Goal: Transaction & Acquisition: Purchase product/service

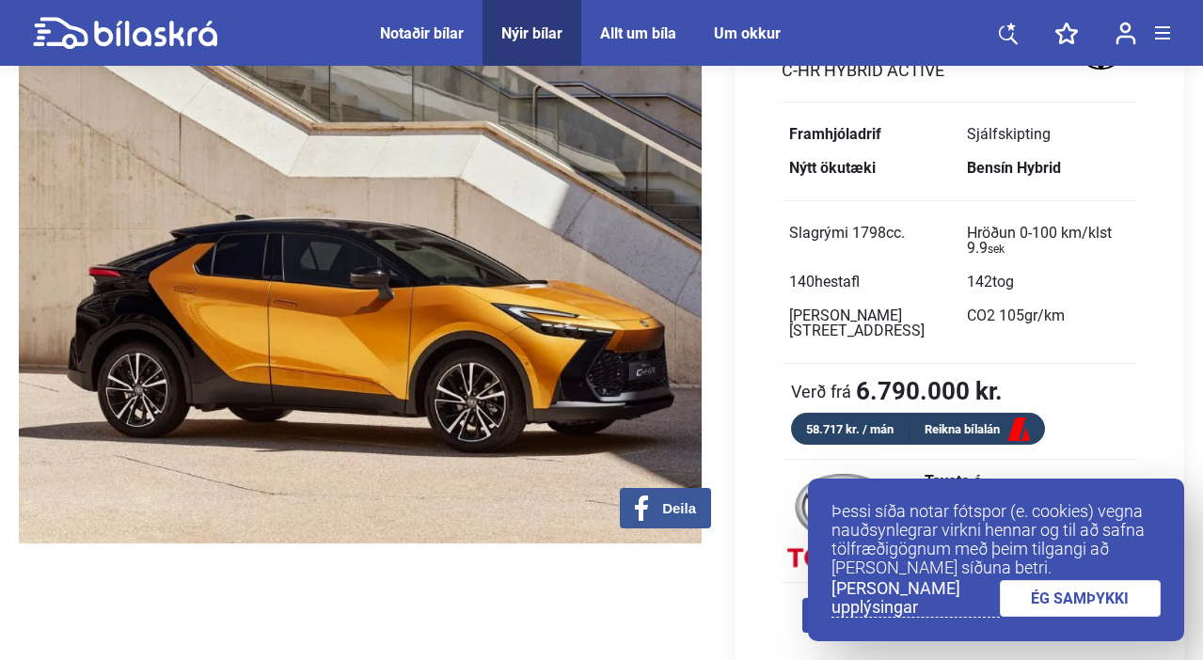
scroll to position [140, 0]
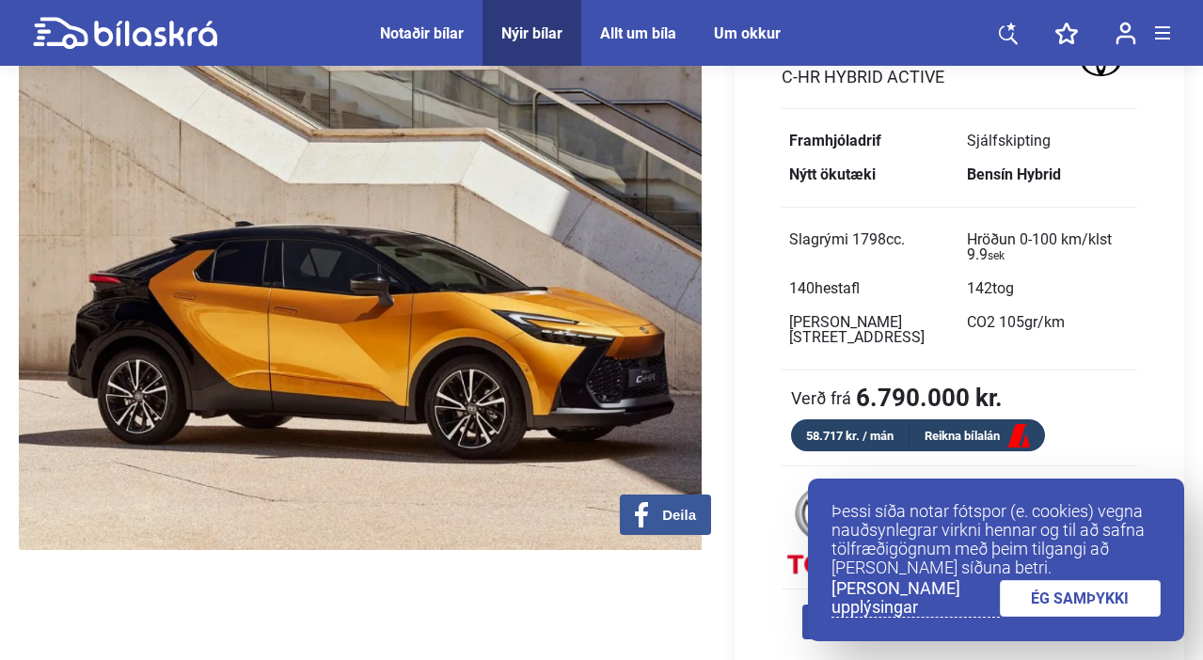
click at [401, 37] on div "Notaðir bílar" at bounding box center [422, 33] width 84 height 18
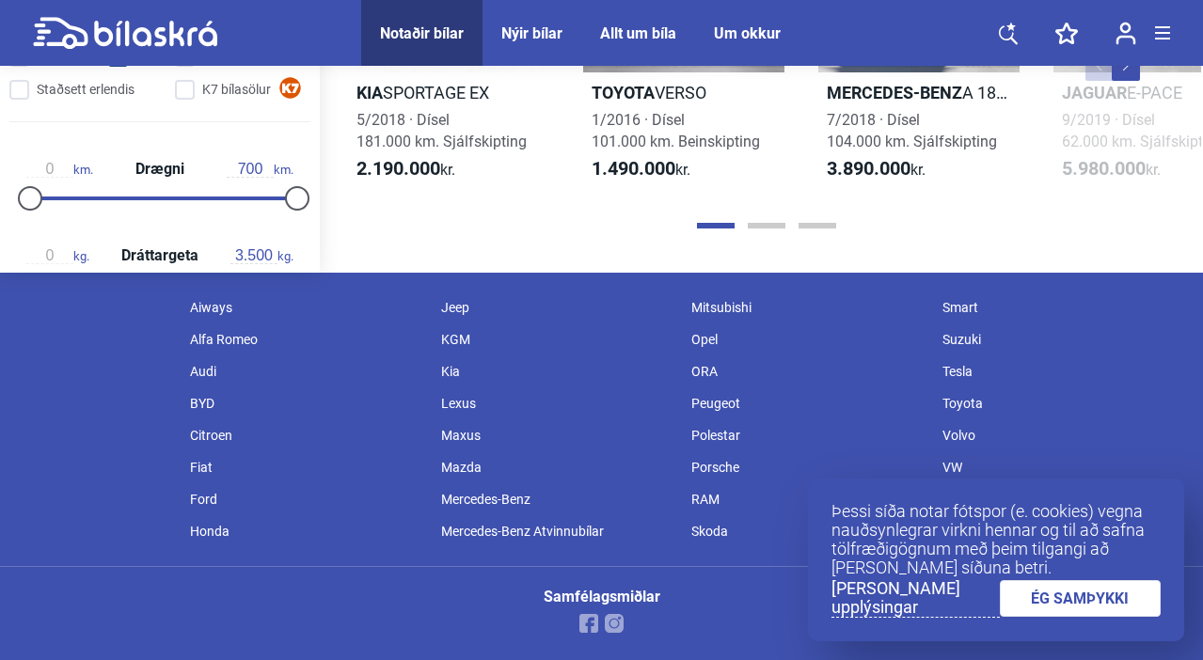
scroll to position [2272, 0]
click at [766, 229] on button "Page 2" at bounding box center [767, 226] width 38 height 6
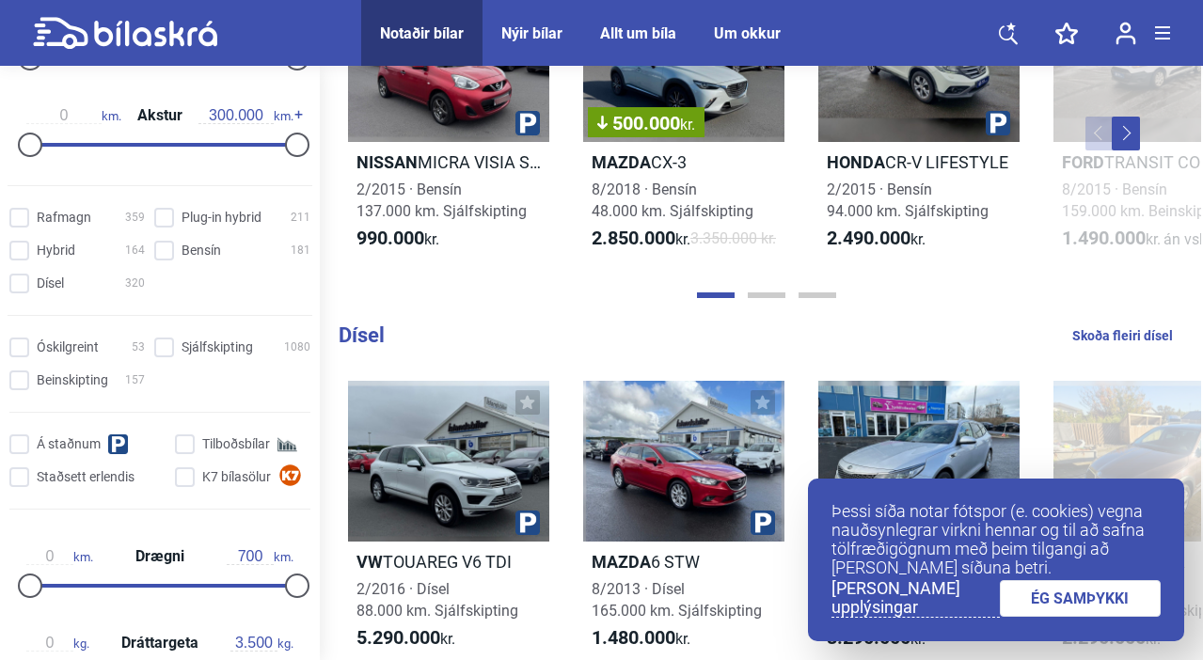
scroll to position [1766, 0]
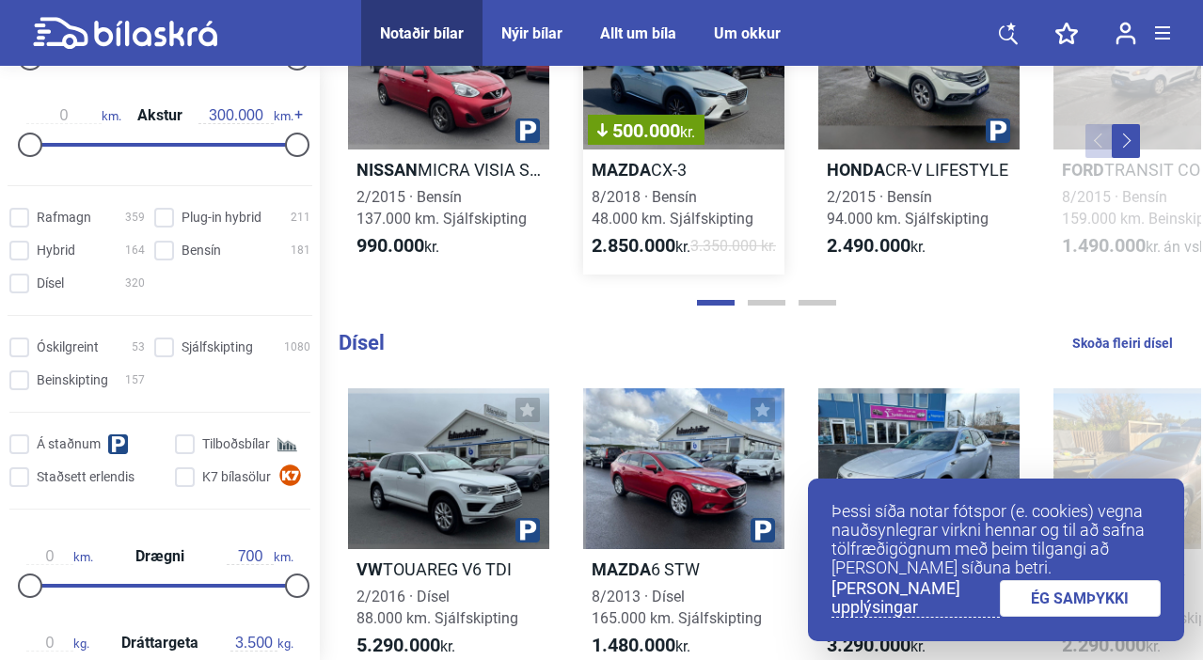
click at [677, 118] on div "500.000 kr." at bounding box center [683, 69] width 201 height 161
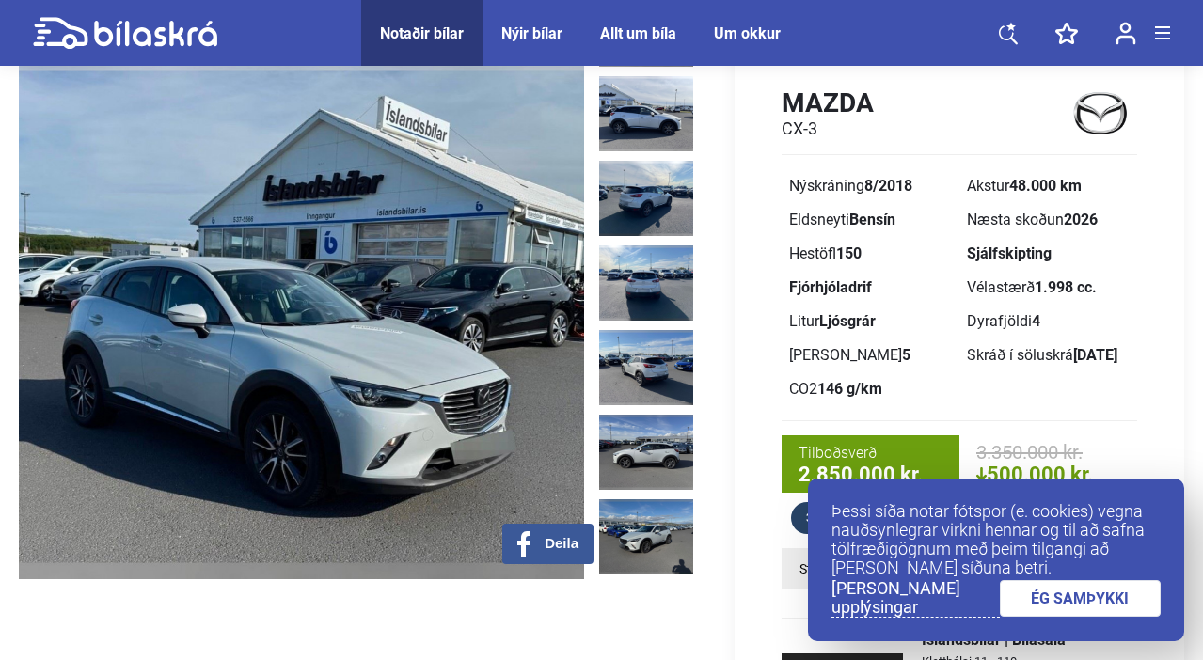
scroll to position [58, 0]
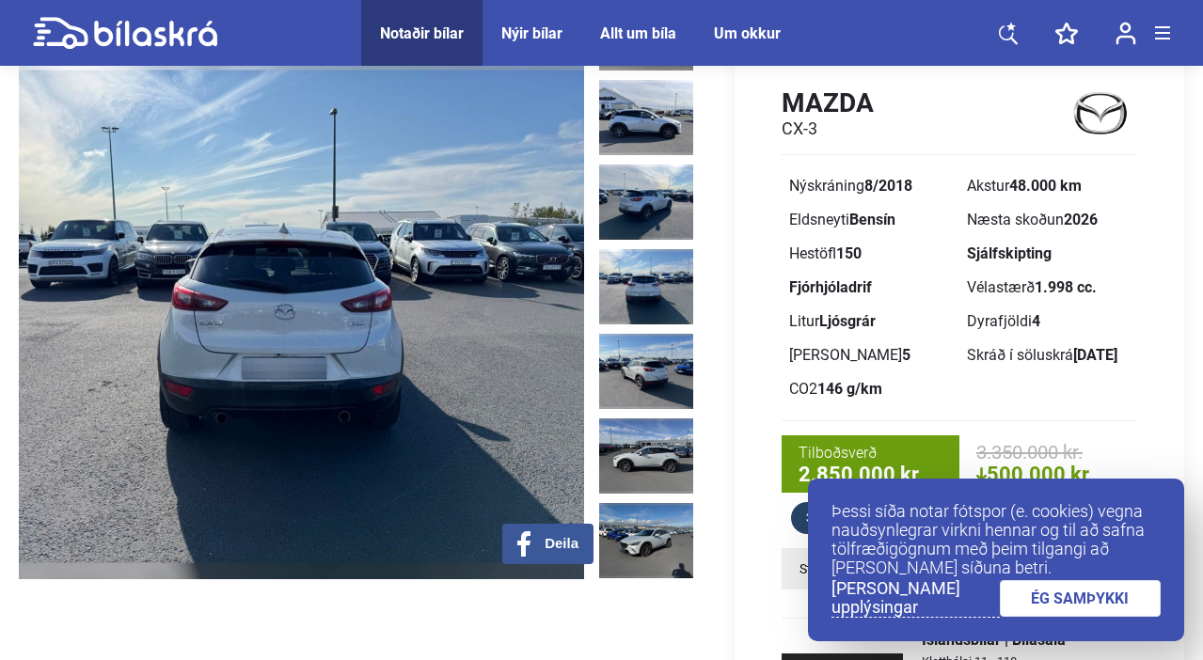
click at [1049, 602] on link "ÉG SAMÞYKKI" at bounding box center [1081, 598] width 162 height 37
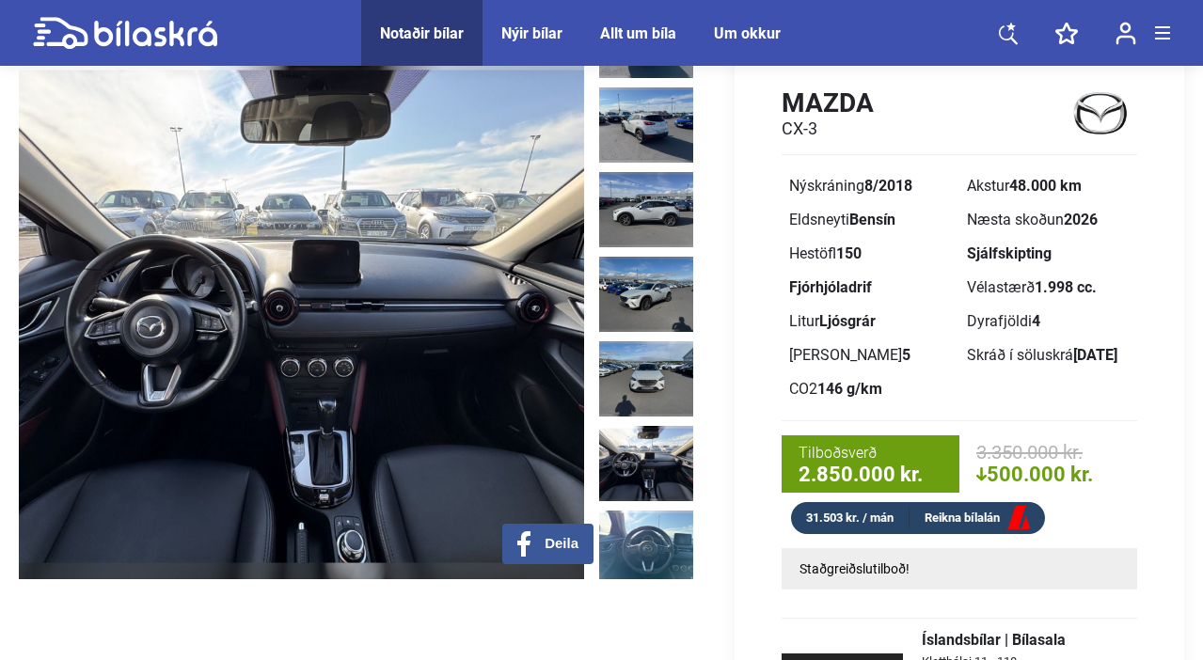
scroll to position [308, 0]
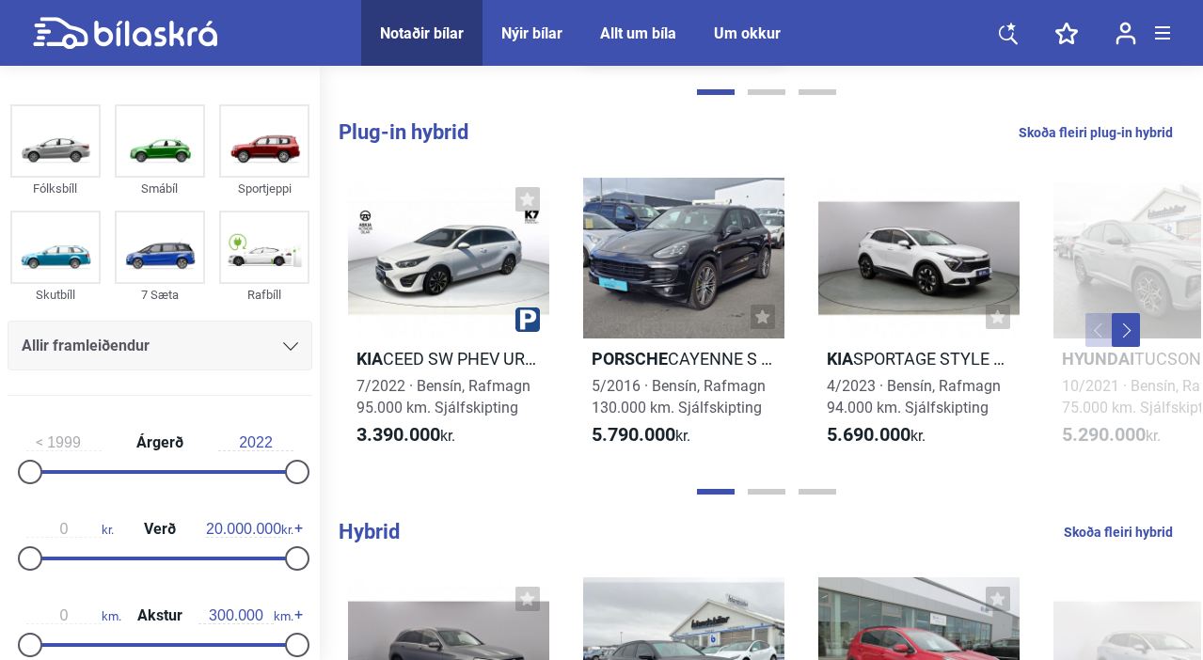
scroll to position [754, 0]
click at [813, 491] on button "Page 3" at bounding box center [818, 493] width 38 height 6
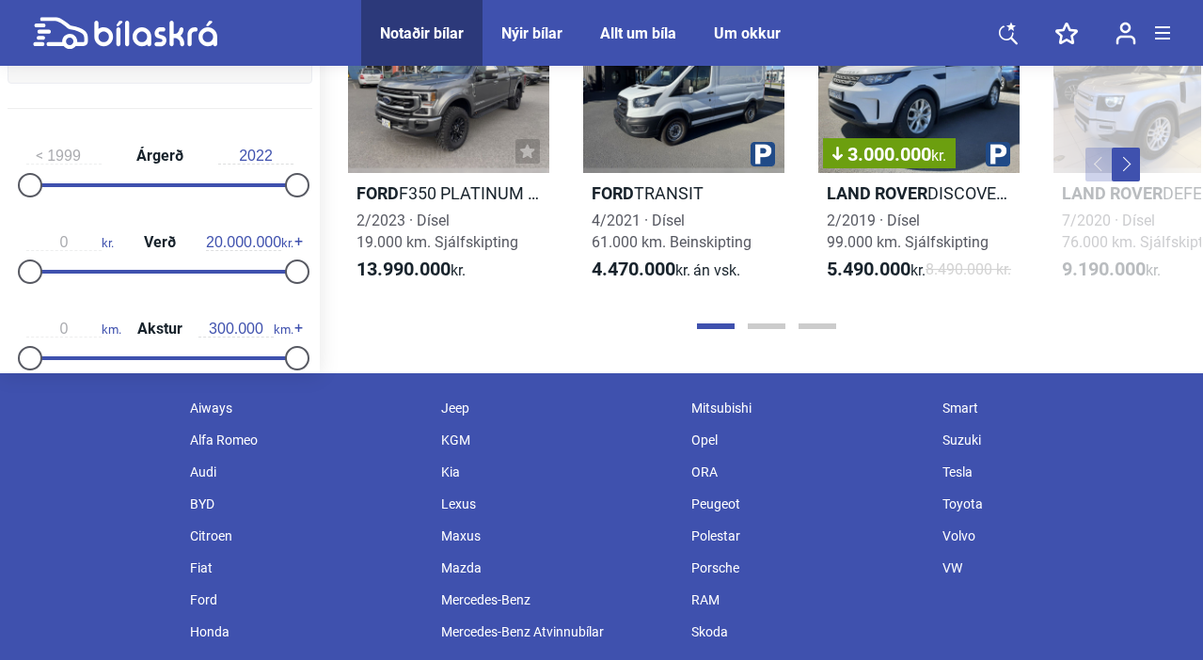
scroll to position [2126, 0]
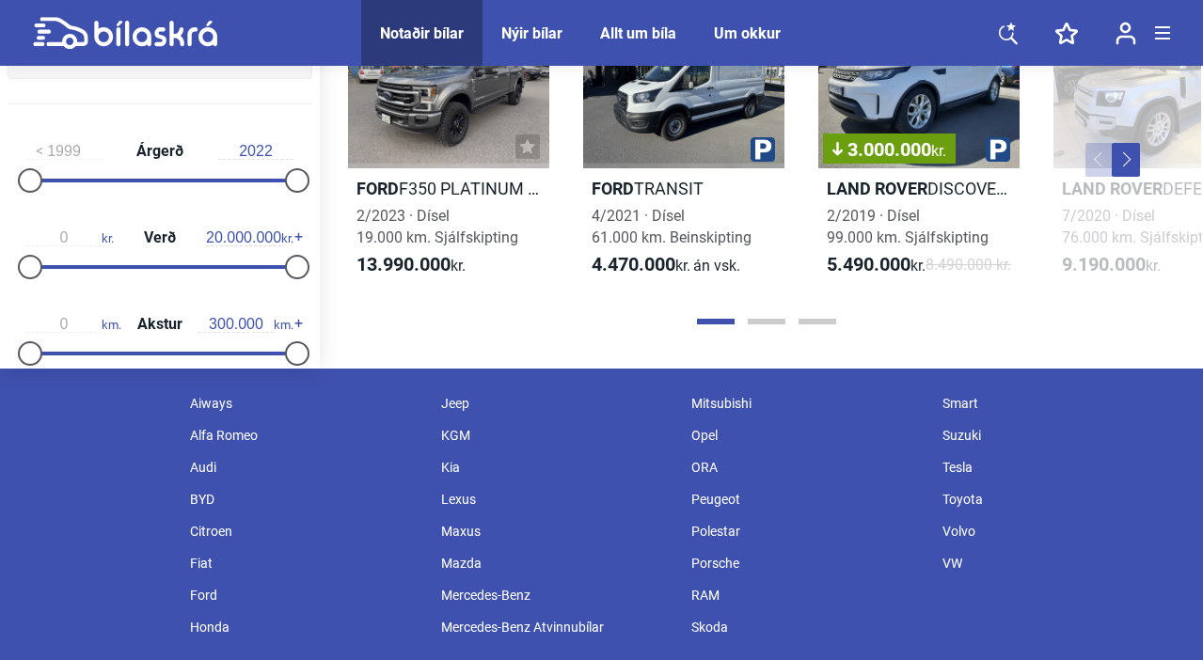
click at [819, 331] on div at bounding box center [766, 321] width 870 height 19
click at [779, 325] on button "Page 2" at bounding box center [767, 322] width 38 height 6
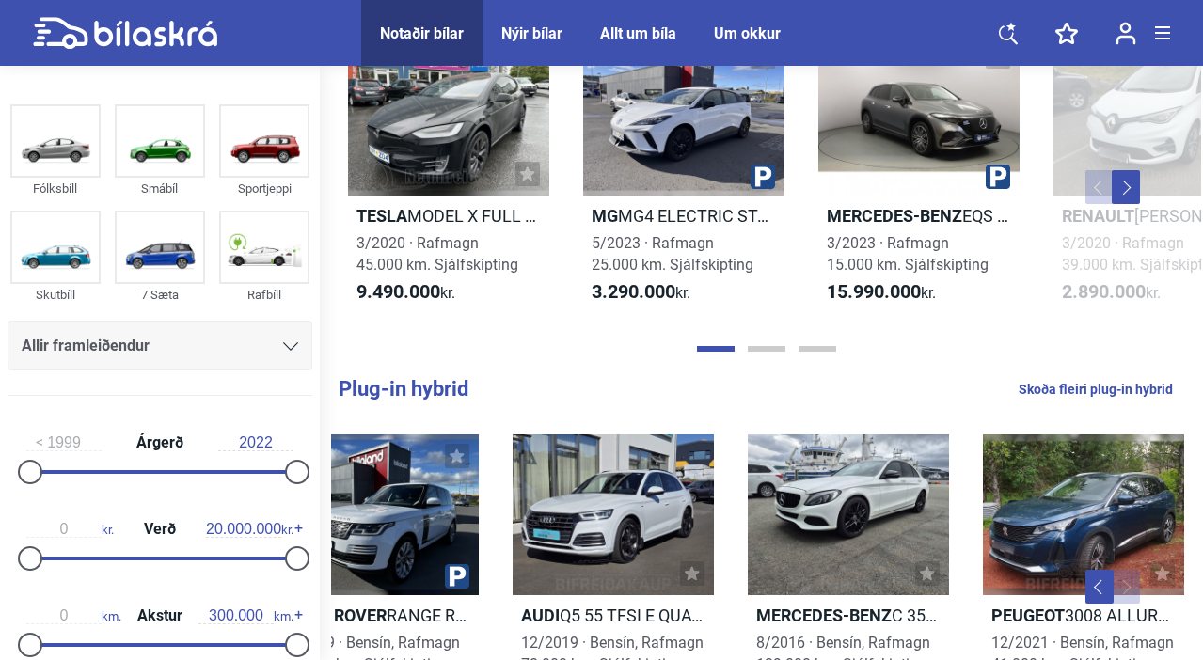
scroll to position [490, 0]
